Goal: Navigation & Orientation: Find specific page/section

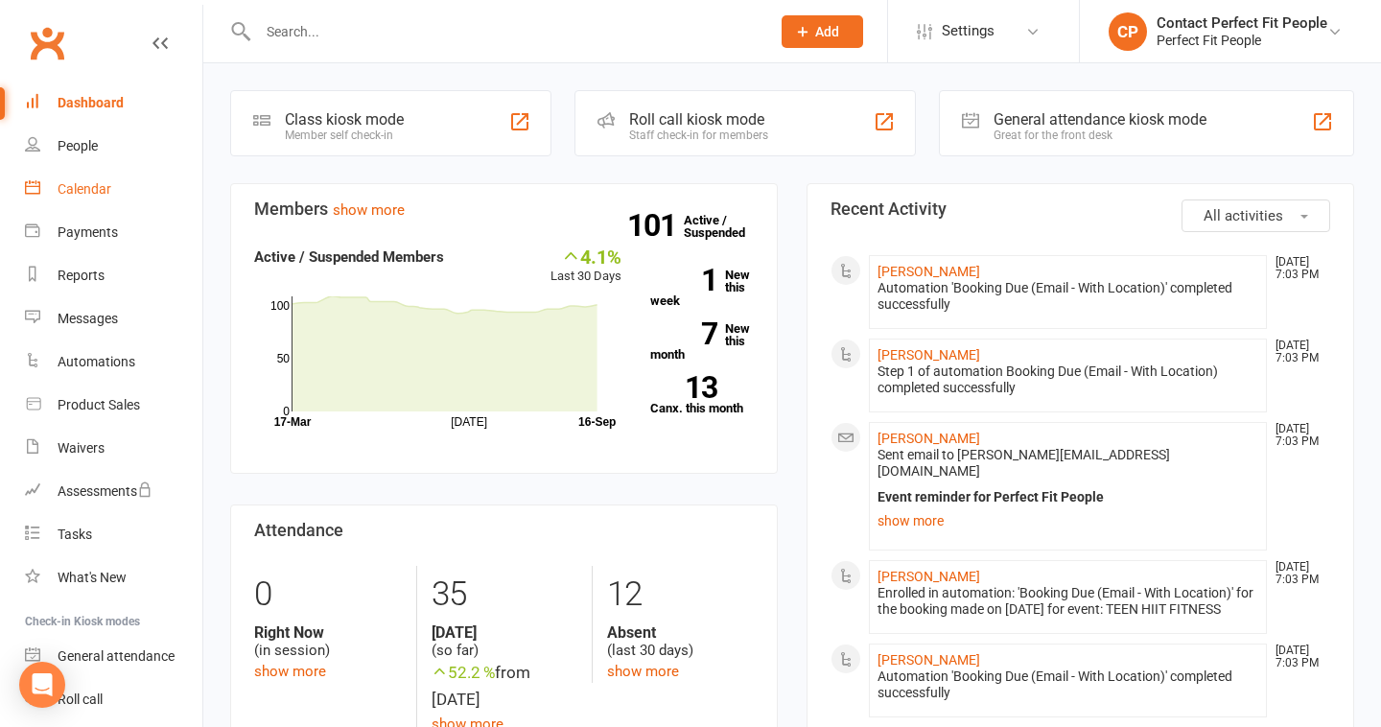
click at [114, 199] on link "Calendar" at bounding box center [113, 189] width 177 height 43
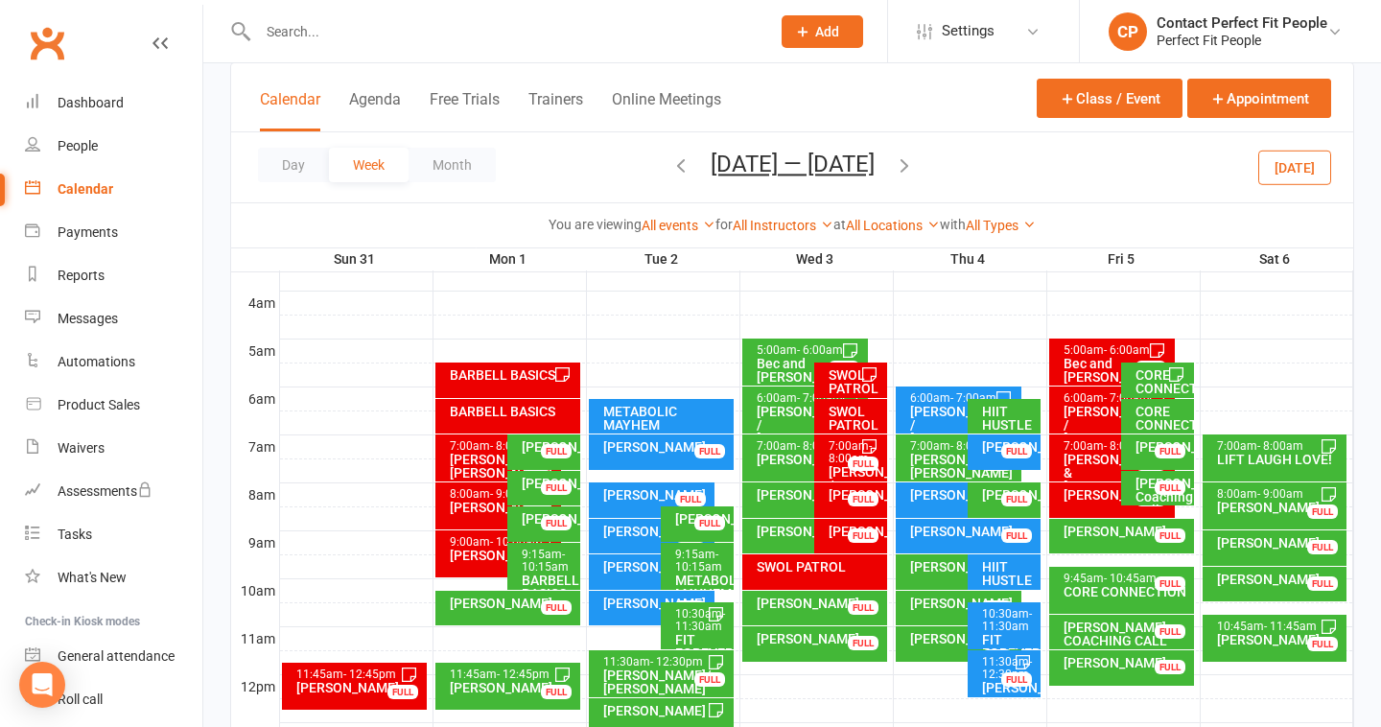
scroll to position [289, 0]
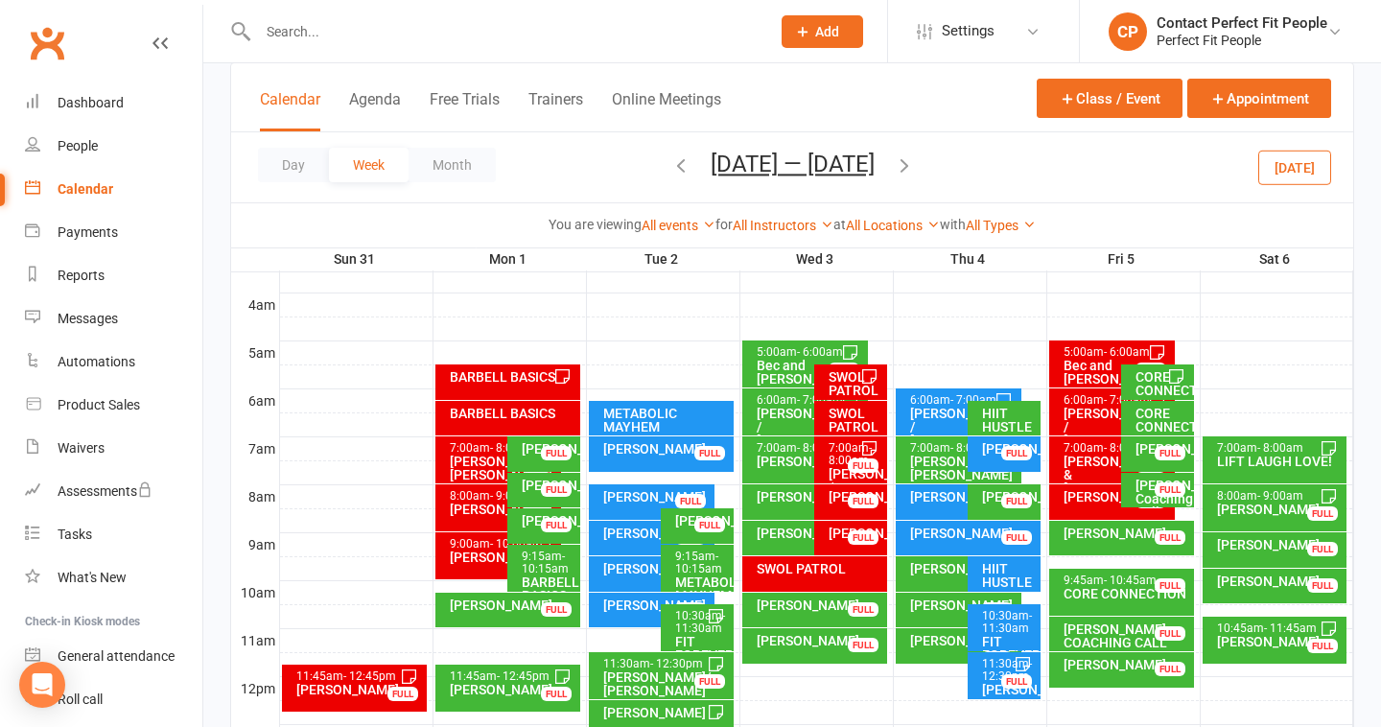
click at [915, 168] on icon "button" at bounding box center [904, 164] width 21 height 21
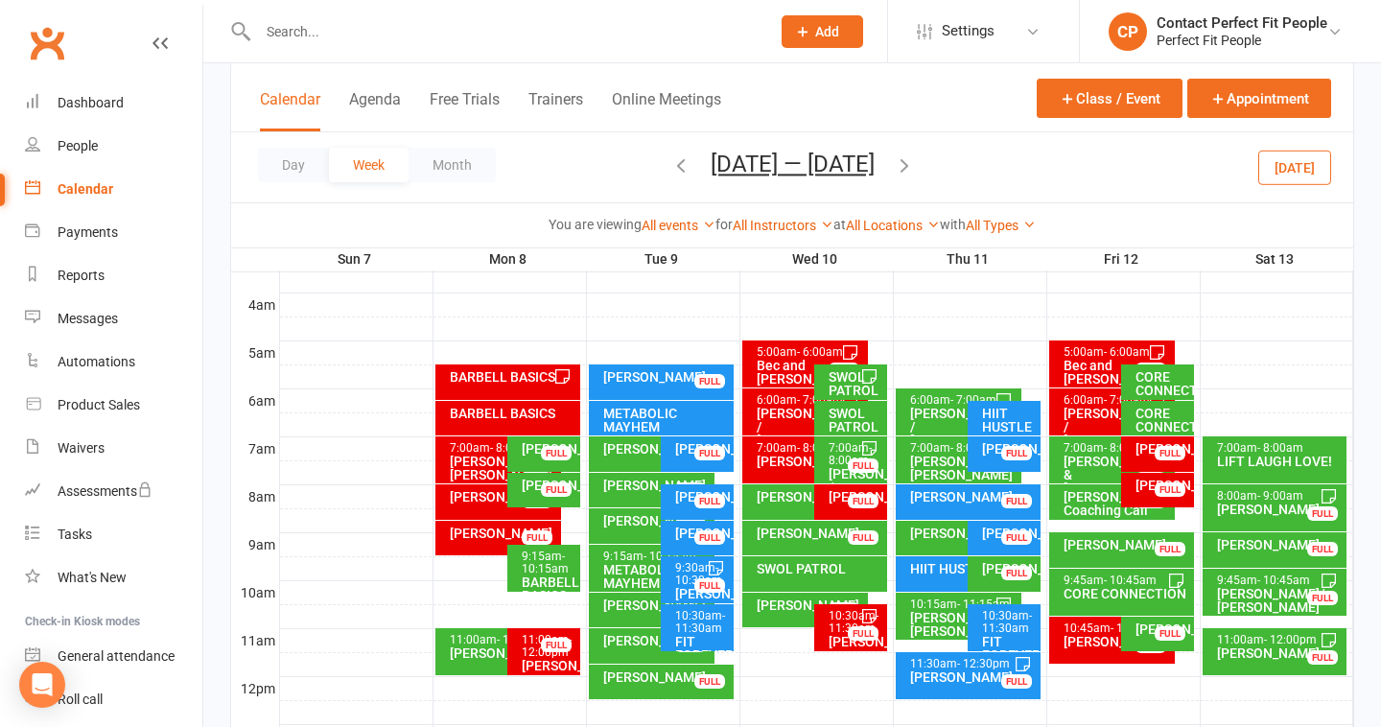
click at [910, 161] on icon "button" at bounding box center [904, 164] width 21 height 21
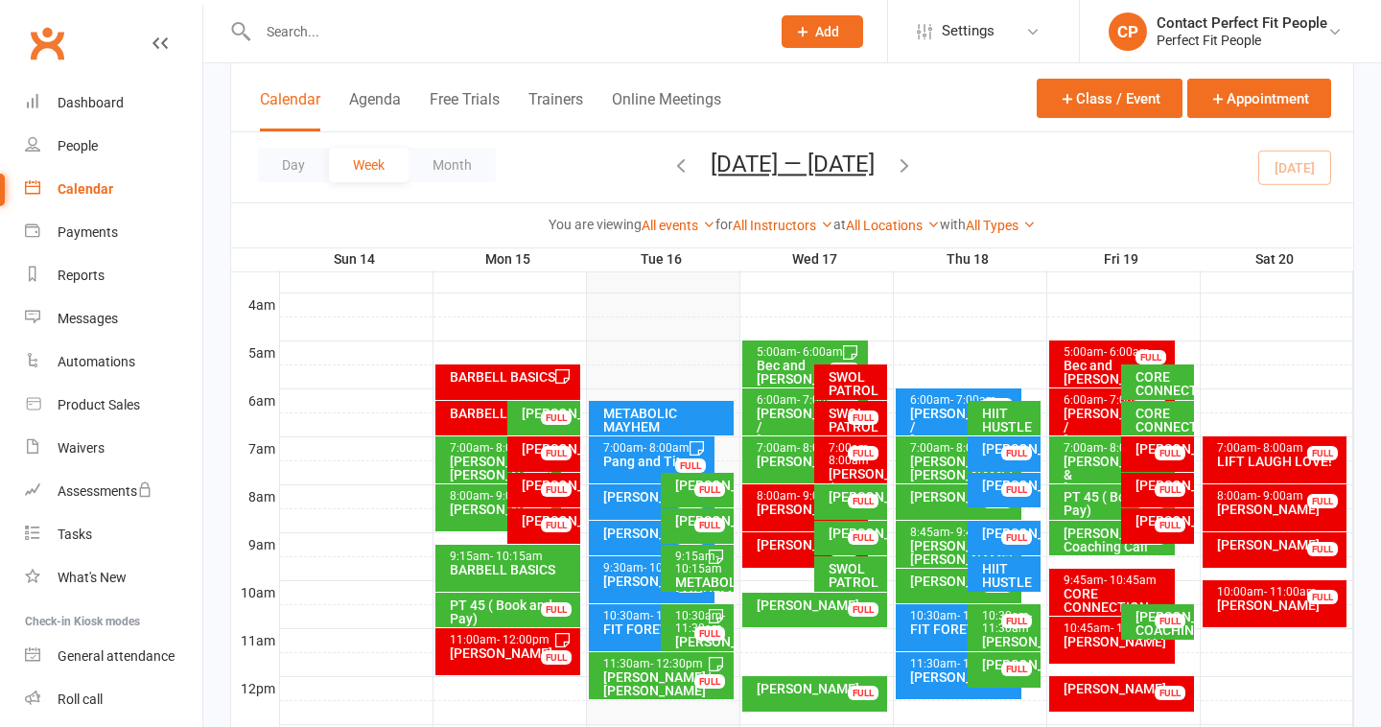
click at [680, 161] on icon "button" at bounding box center [680, 164] width 21 height 21
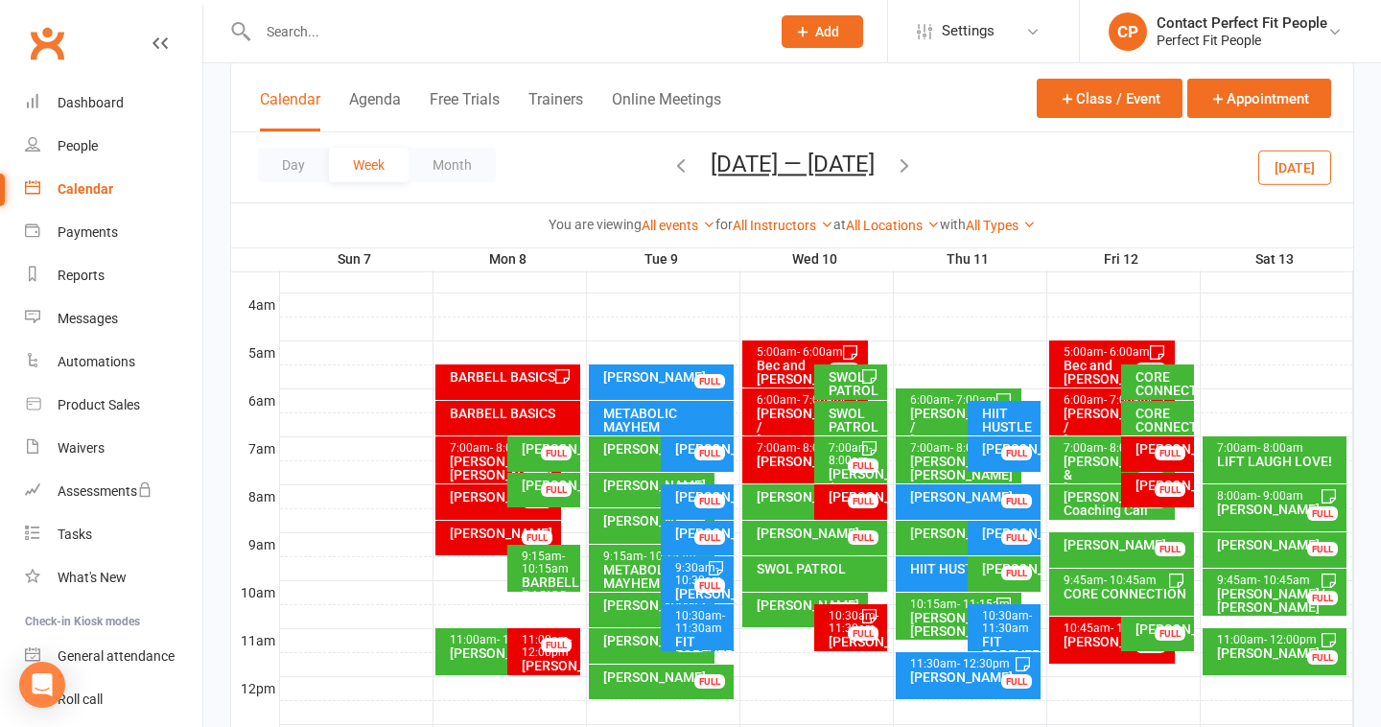
click at [476, 534] on div "[PERSON_NAME]" at bounding box center [503, 533] width 108 height 13
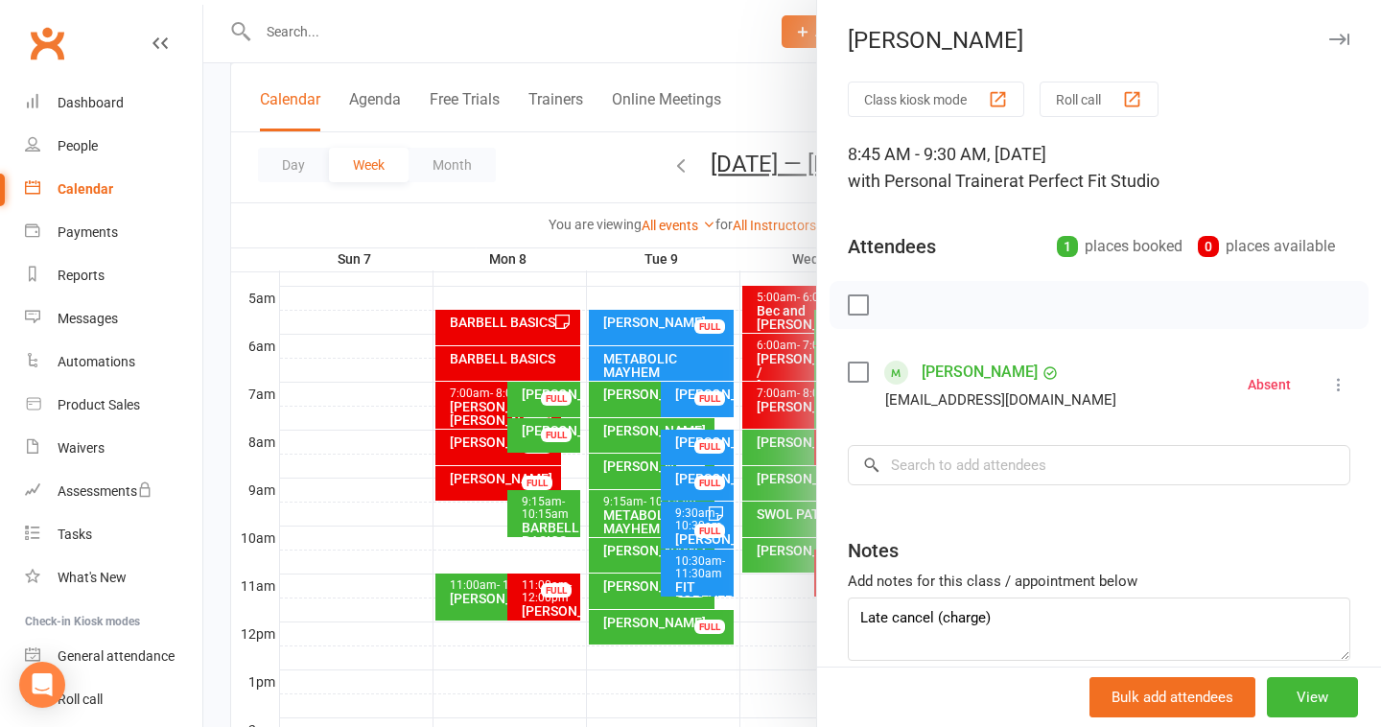
scroll to position [293, 0]
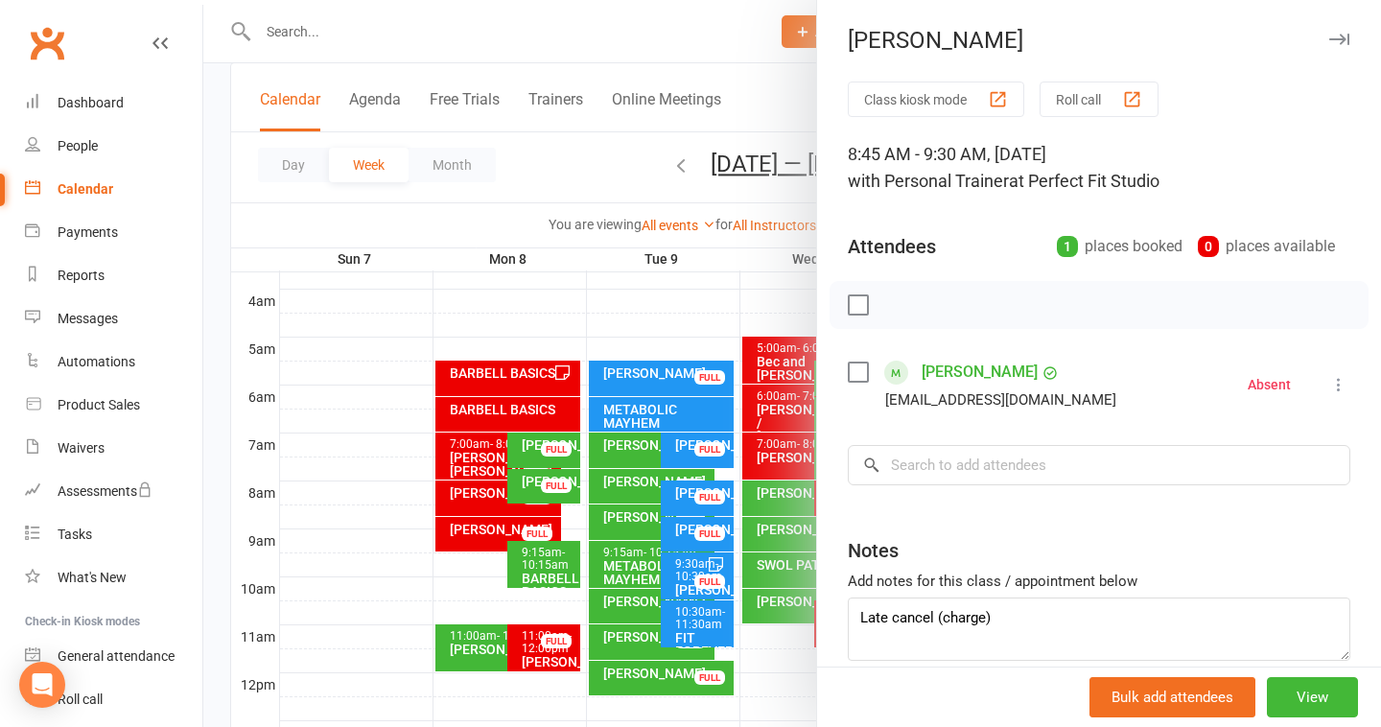
click at [636, 225] on div at bounding box center [792, 363] width 1178 height 727
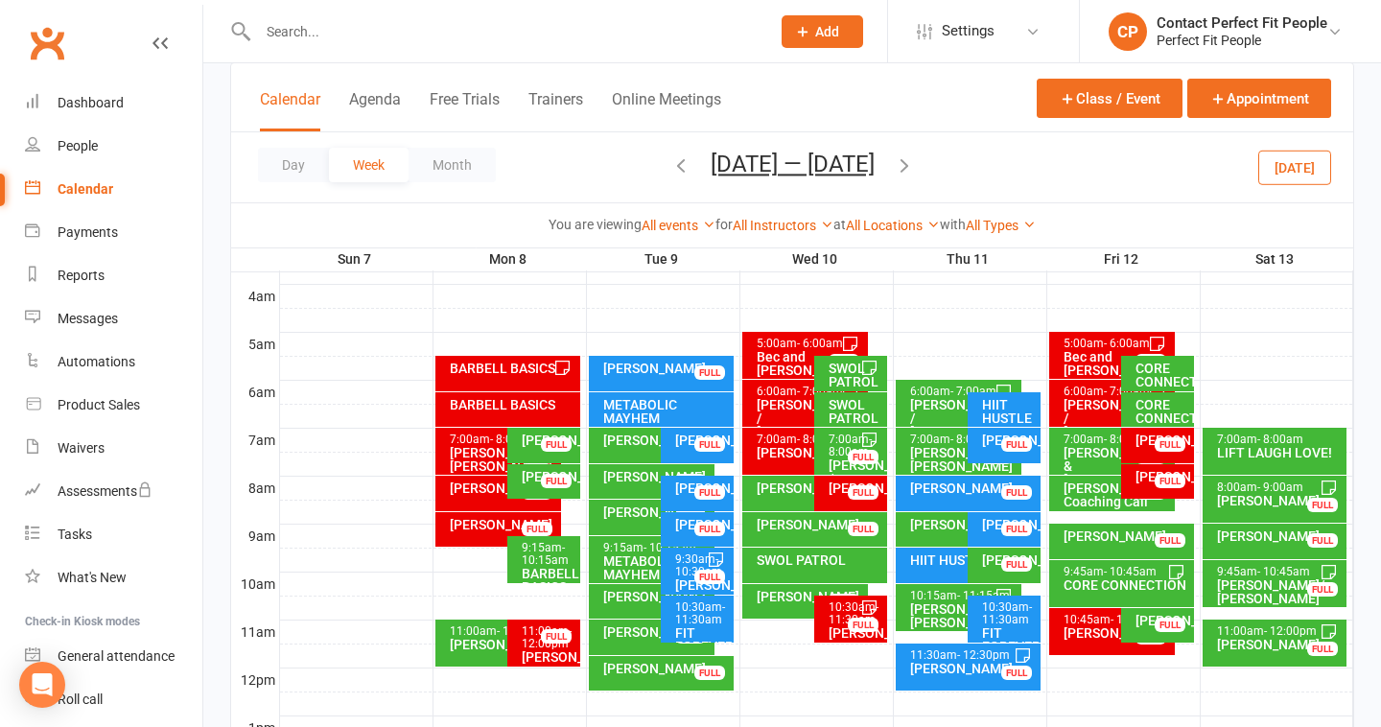
scroll to position [295, 0]
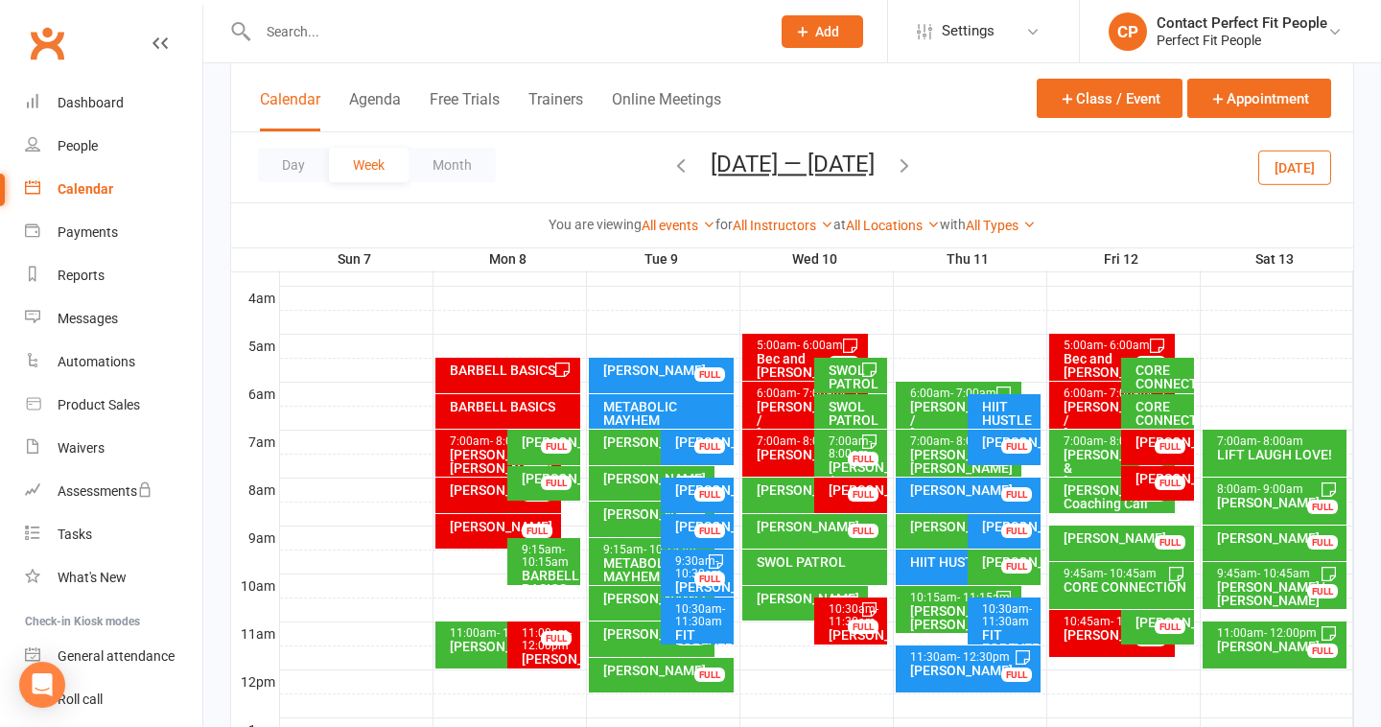
click at [1144, 485] on div "[PERSON_NAME]" at bounding box center [1163, 478] width 56 height 13
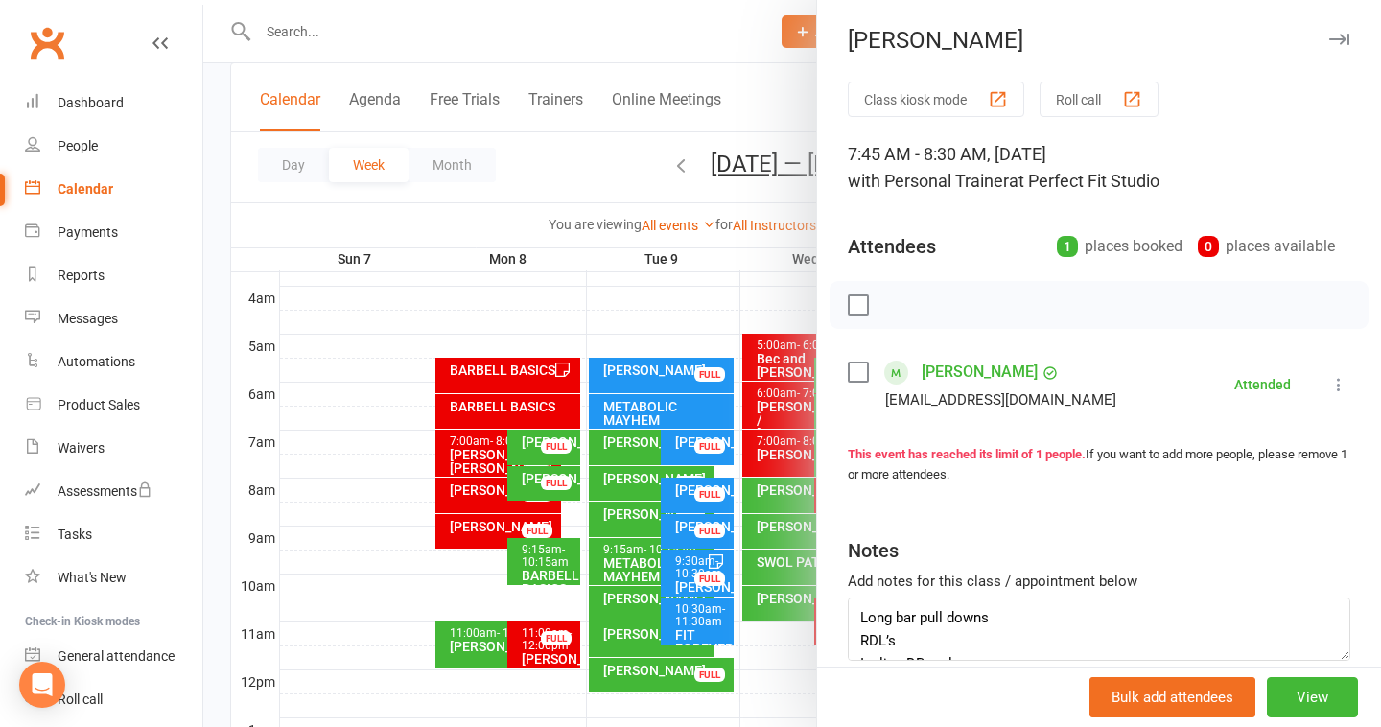
click at [1337, 42] on icon "button" at bounding box center [1339, 40] width 20 height 12
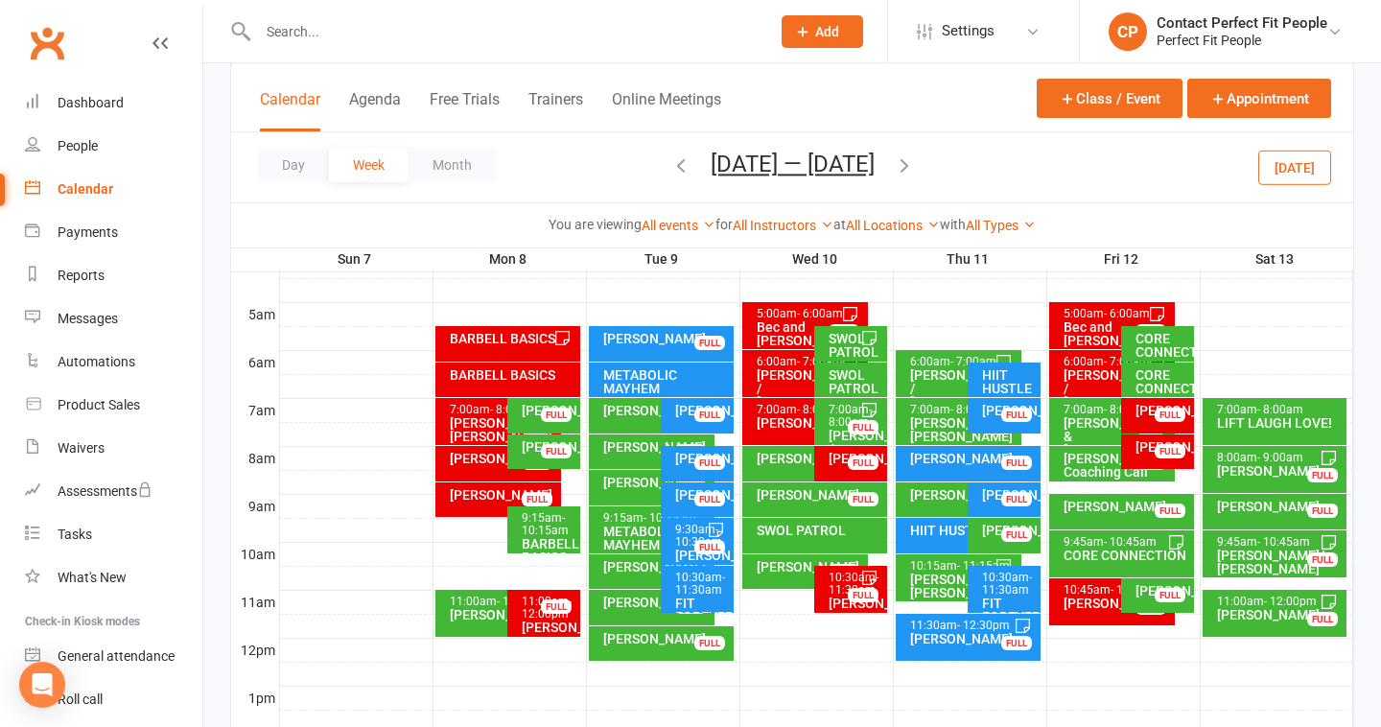
scroll to position [326, 0]
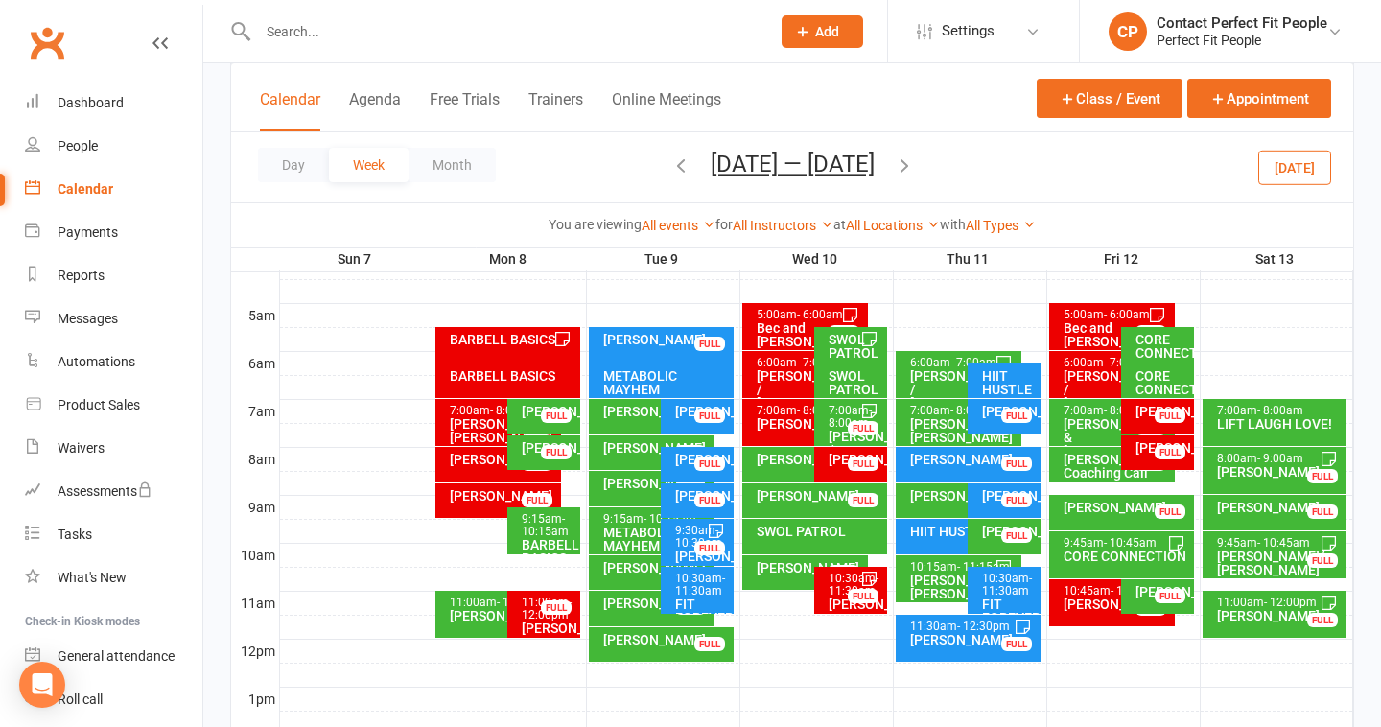
click at [1209, 598] on div "11:00am - 12:00pm Sam Bloom FULL" at bounding box center [1275, 614] width 145 height 47
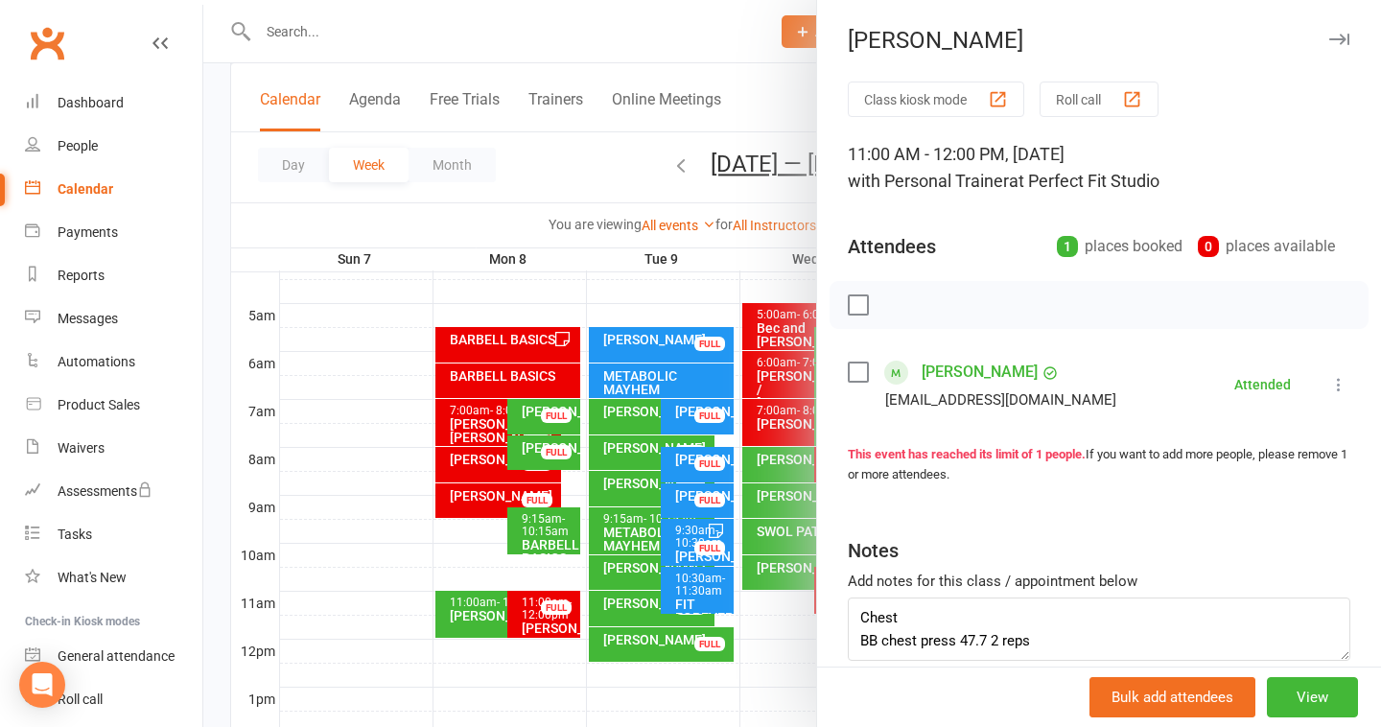
click at [622, 152] on div at bounding box center [792, 363] width 1178 height 727
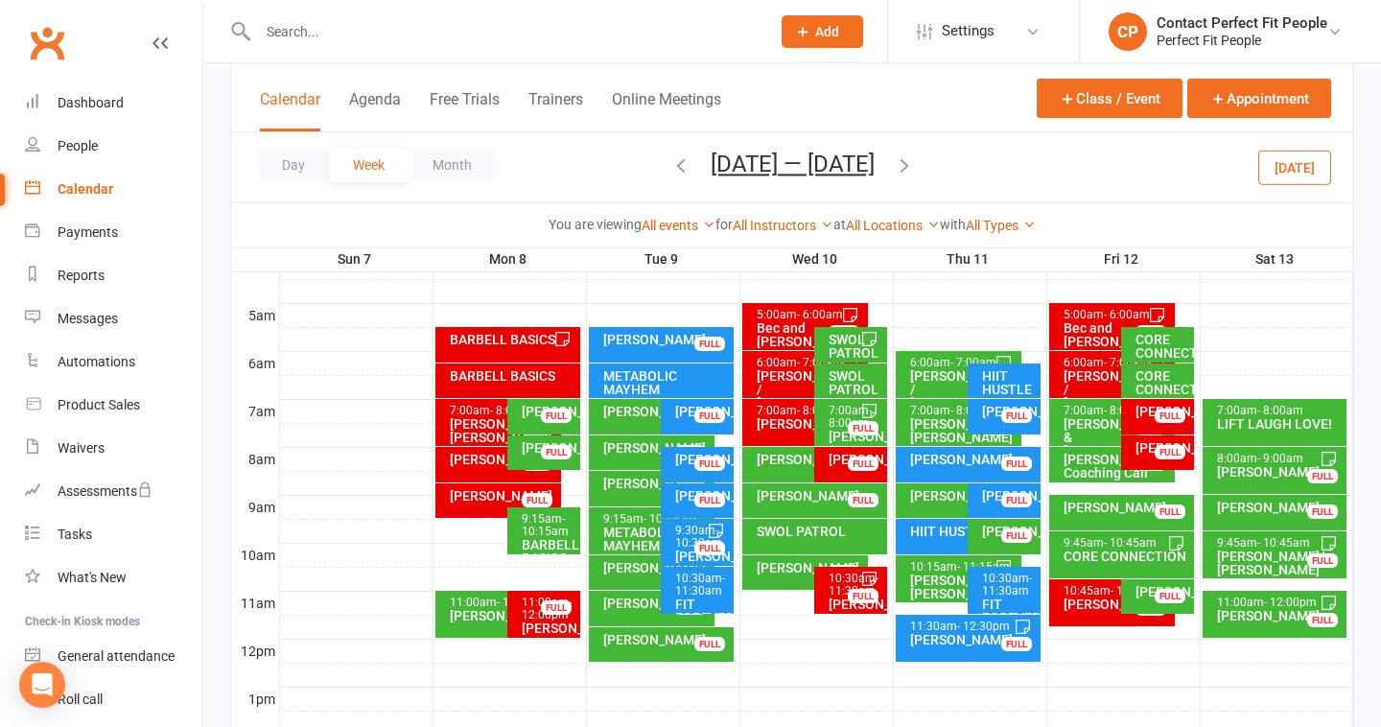
scroll to position [347, 0]
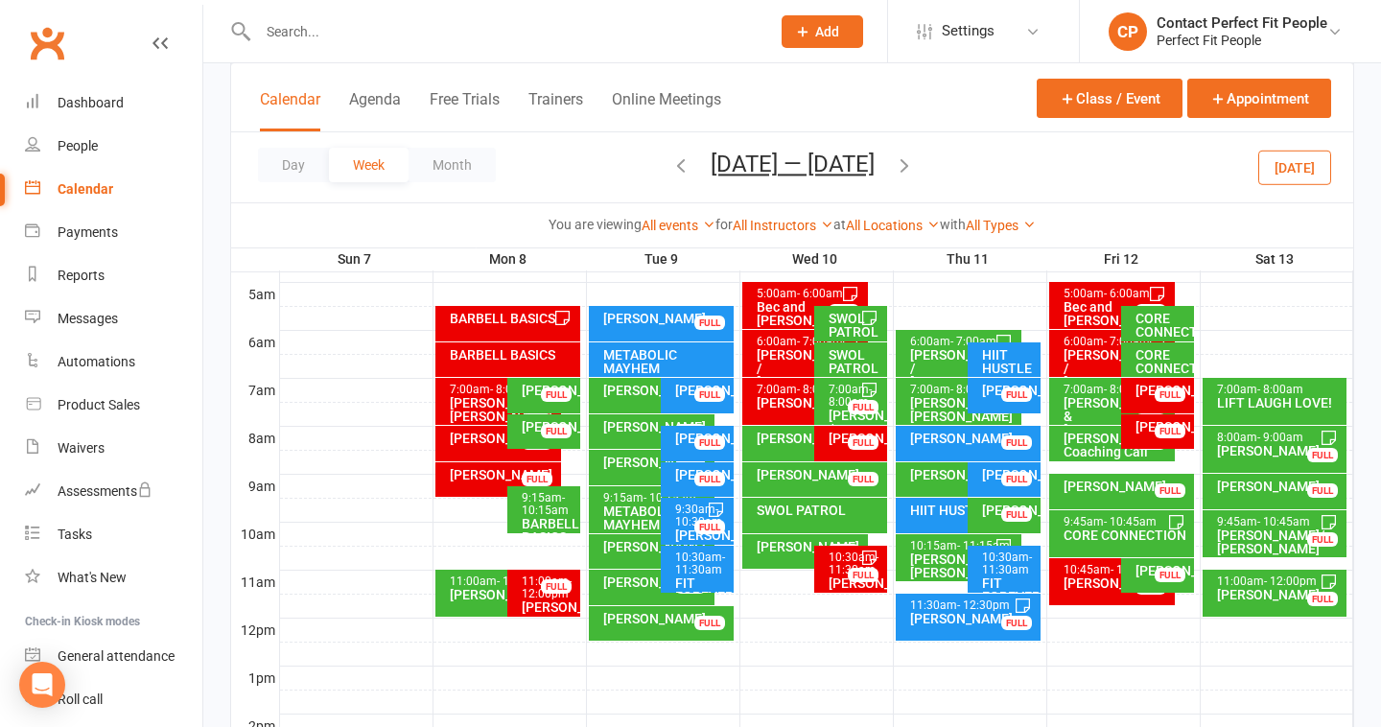
click at [856, 479] on div "FULL" at bounding box center [863, 479] width 31 height 14
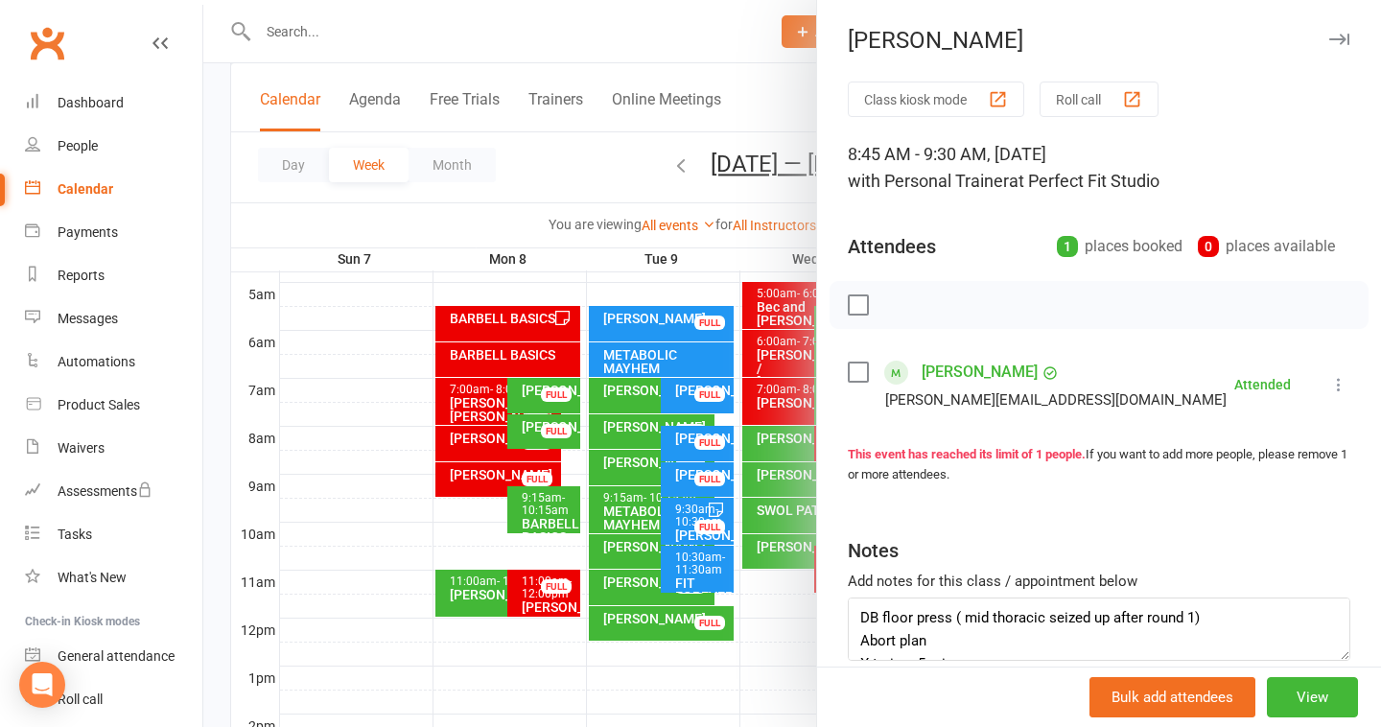
click at [742, 114] on div at bounding box center [792, 363] width 1178 height 727
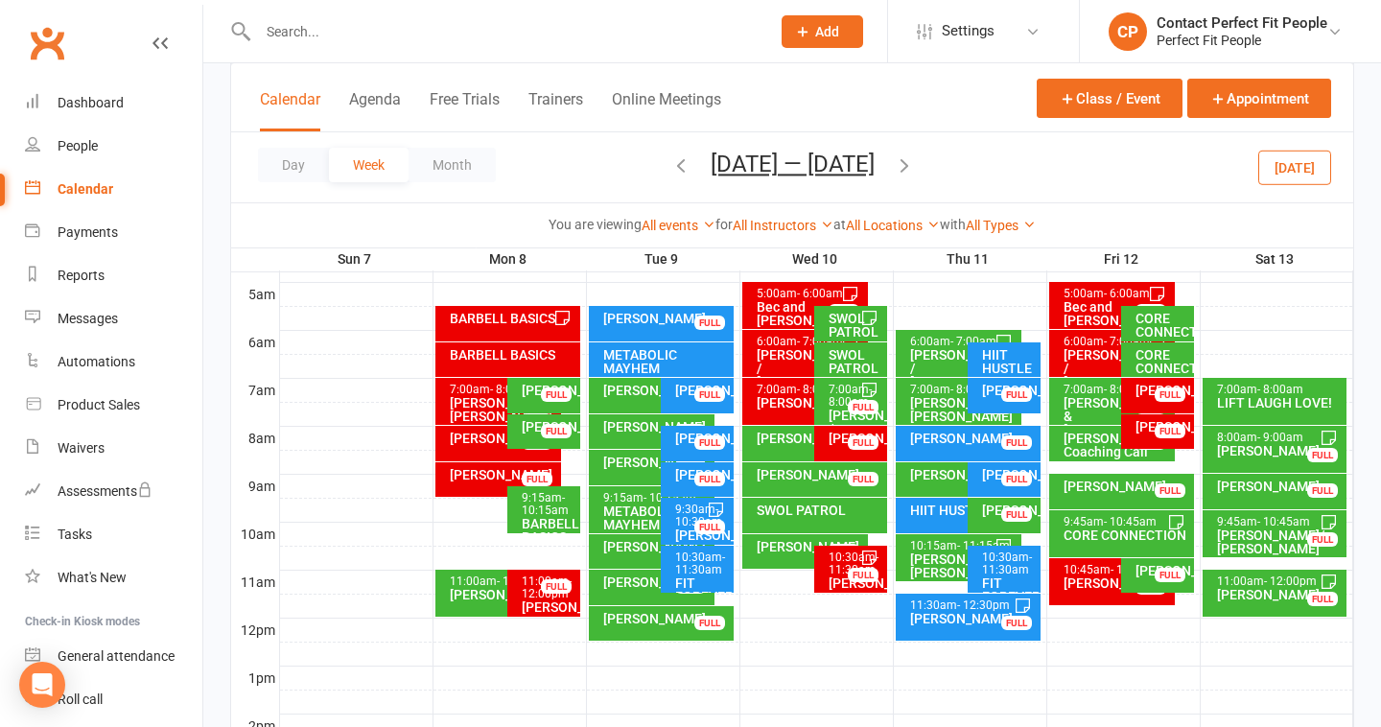
click at [479, 477] on div "[PERSON_NAME]" at bounding box center [503, 474] width 108 height 13
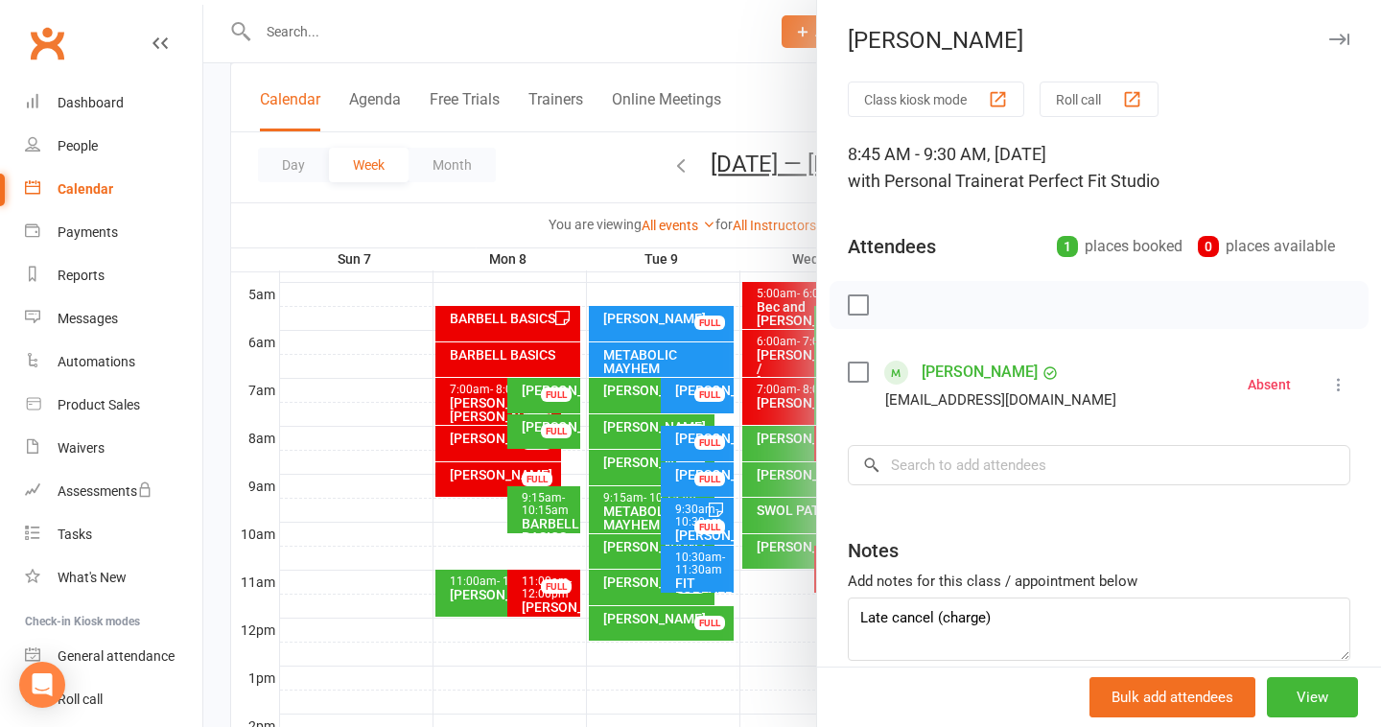
click at [1340, 36] on icon "button" at bounding box center [1339, 40] width 20 height 12
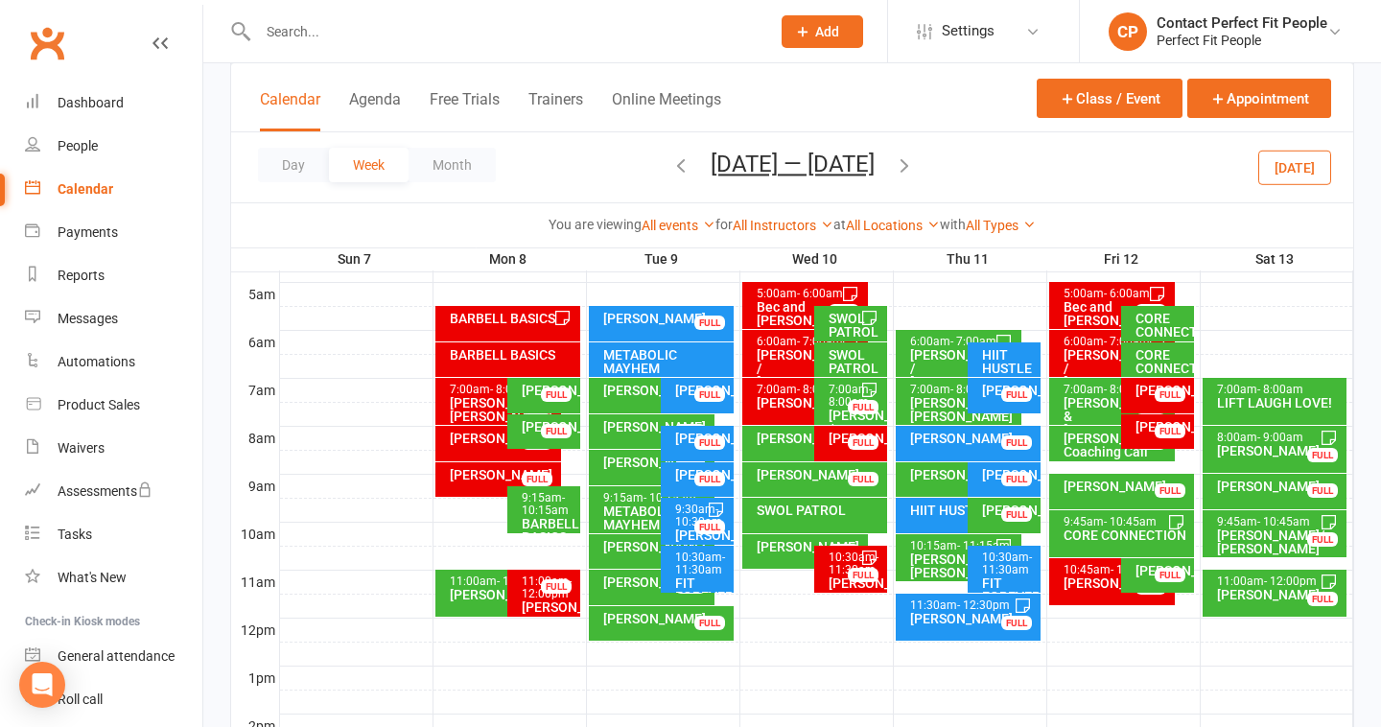
scroll to position [313, 0]
